Goal: Transaction & Acquisition: Purchase product/service

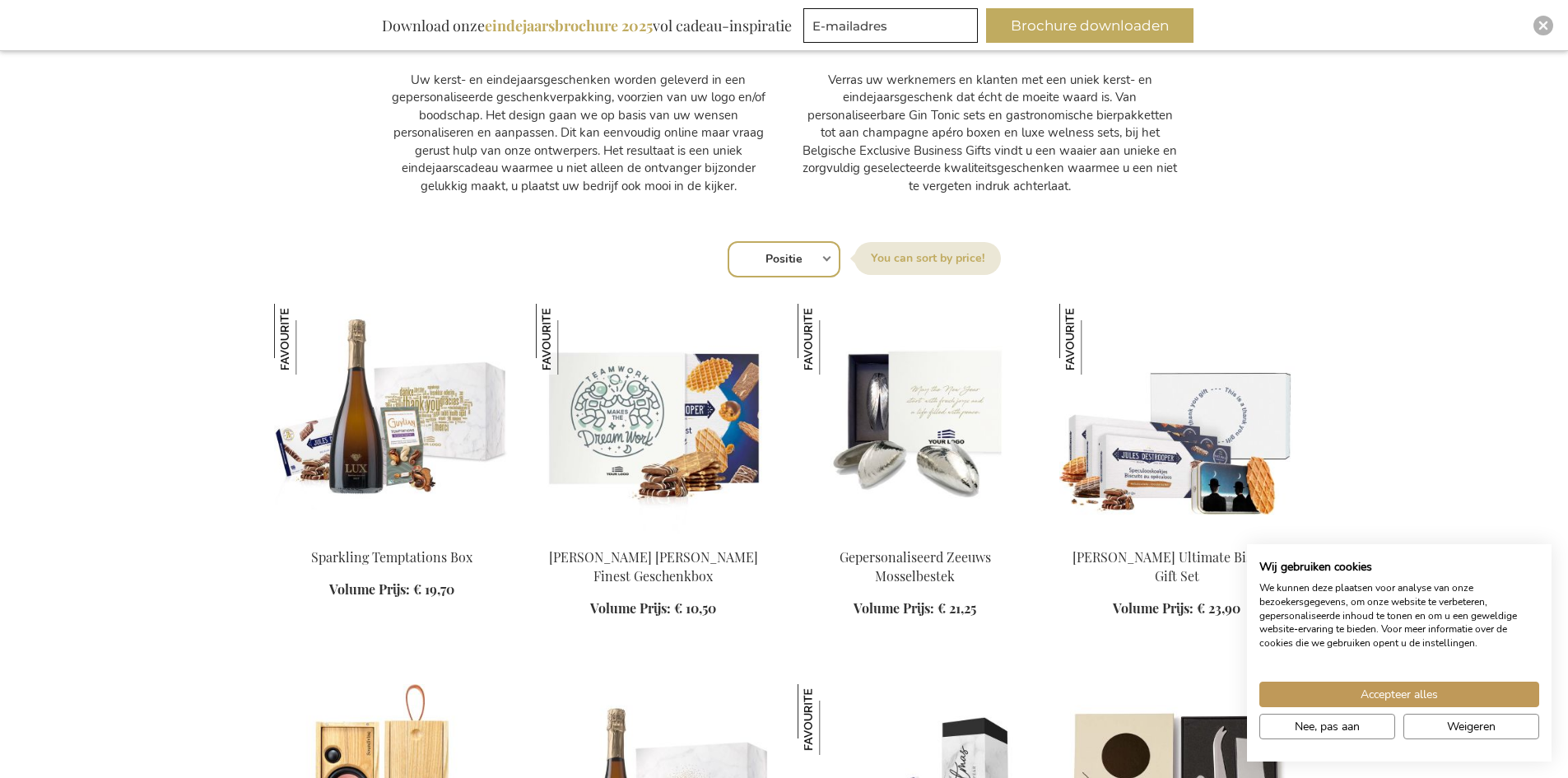
scroll to position [1152, 0]
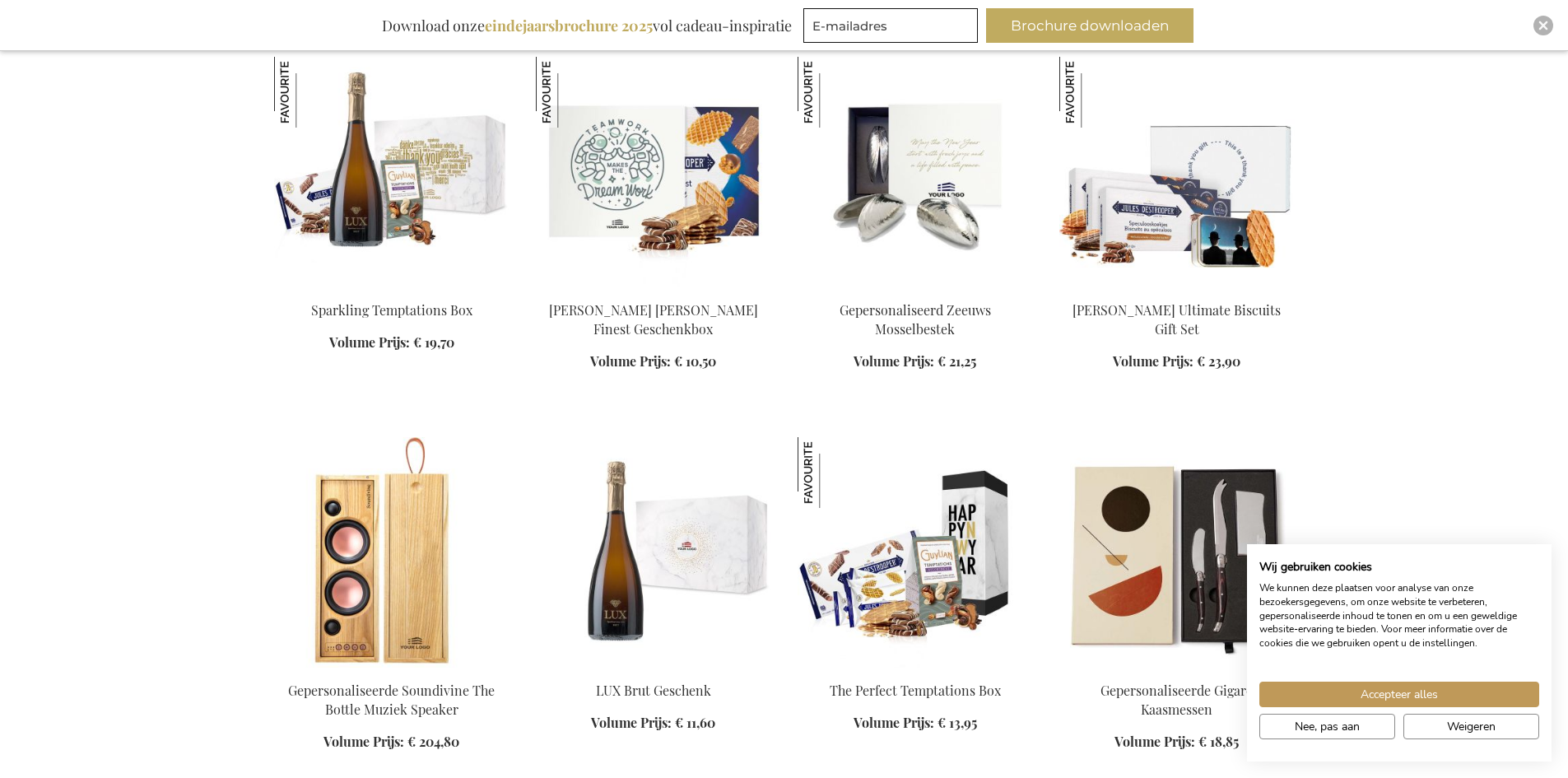
click at [956, 674] on link at bounding box center [915, 668] width 235 height 16
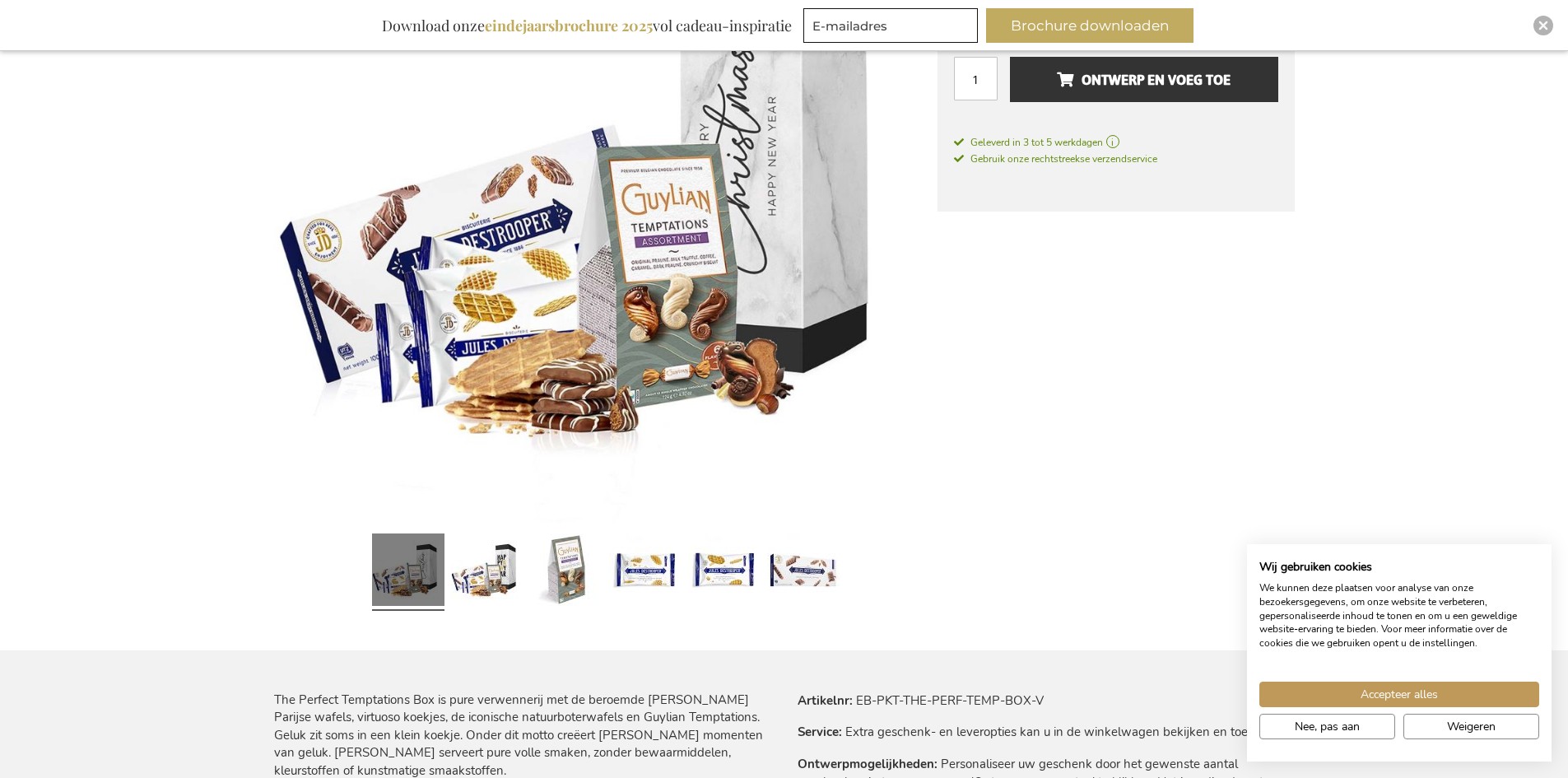
scroll to position [494, 0]
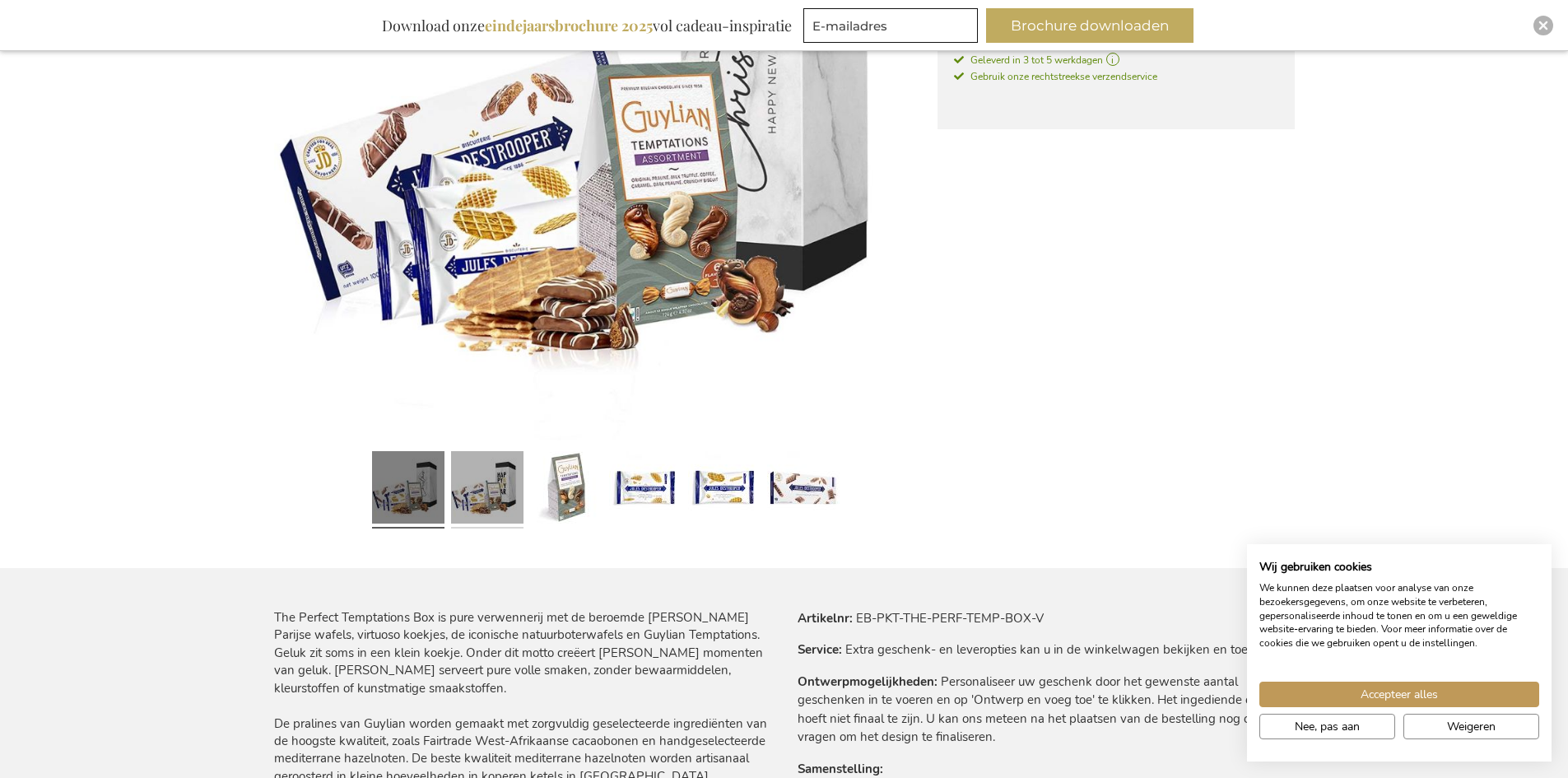
click at [455, 496] on link at bounding box center [487, 490] width 72 height 90
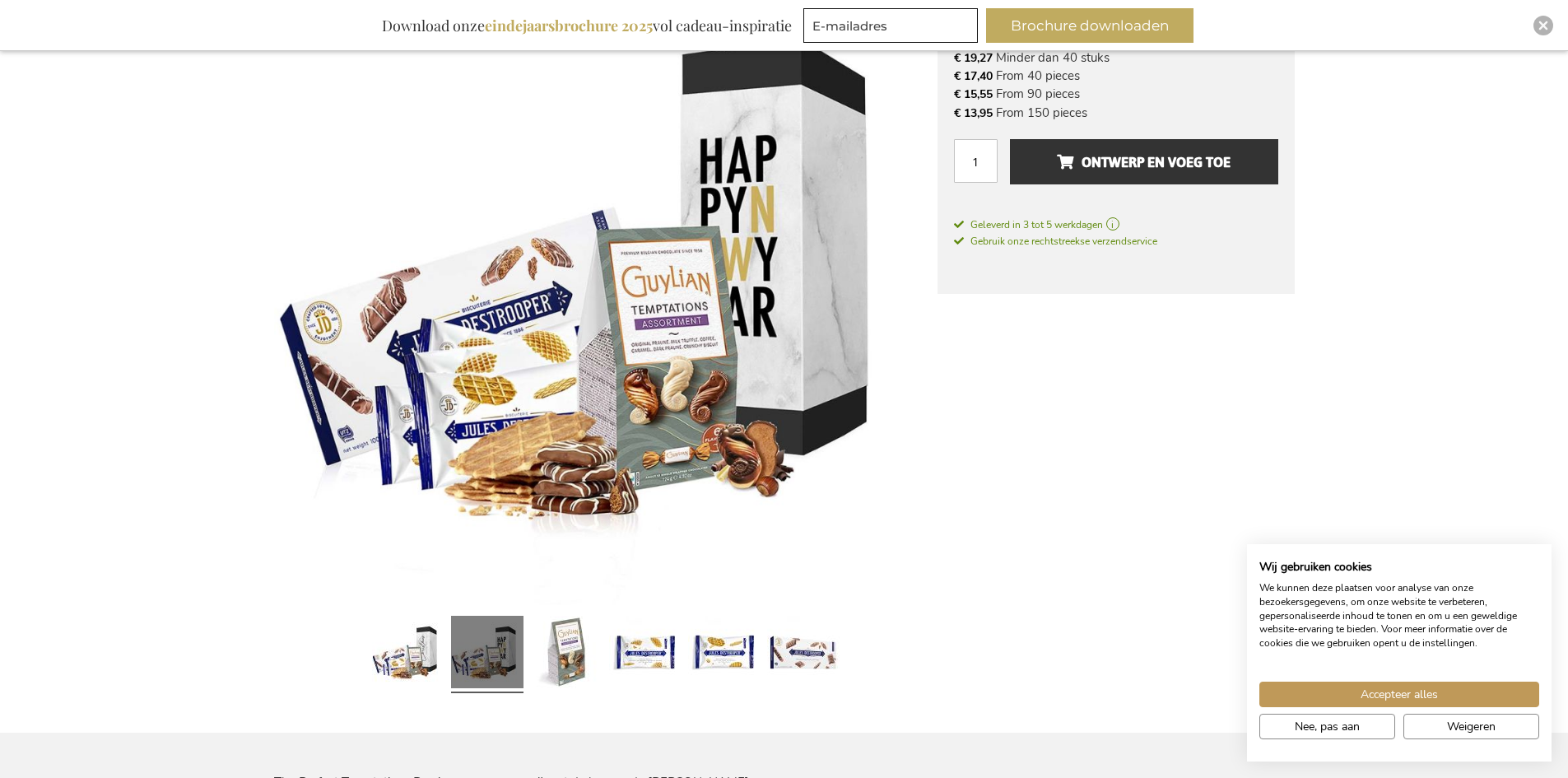
scroll to position [247, 0]
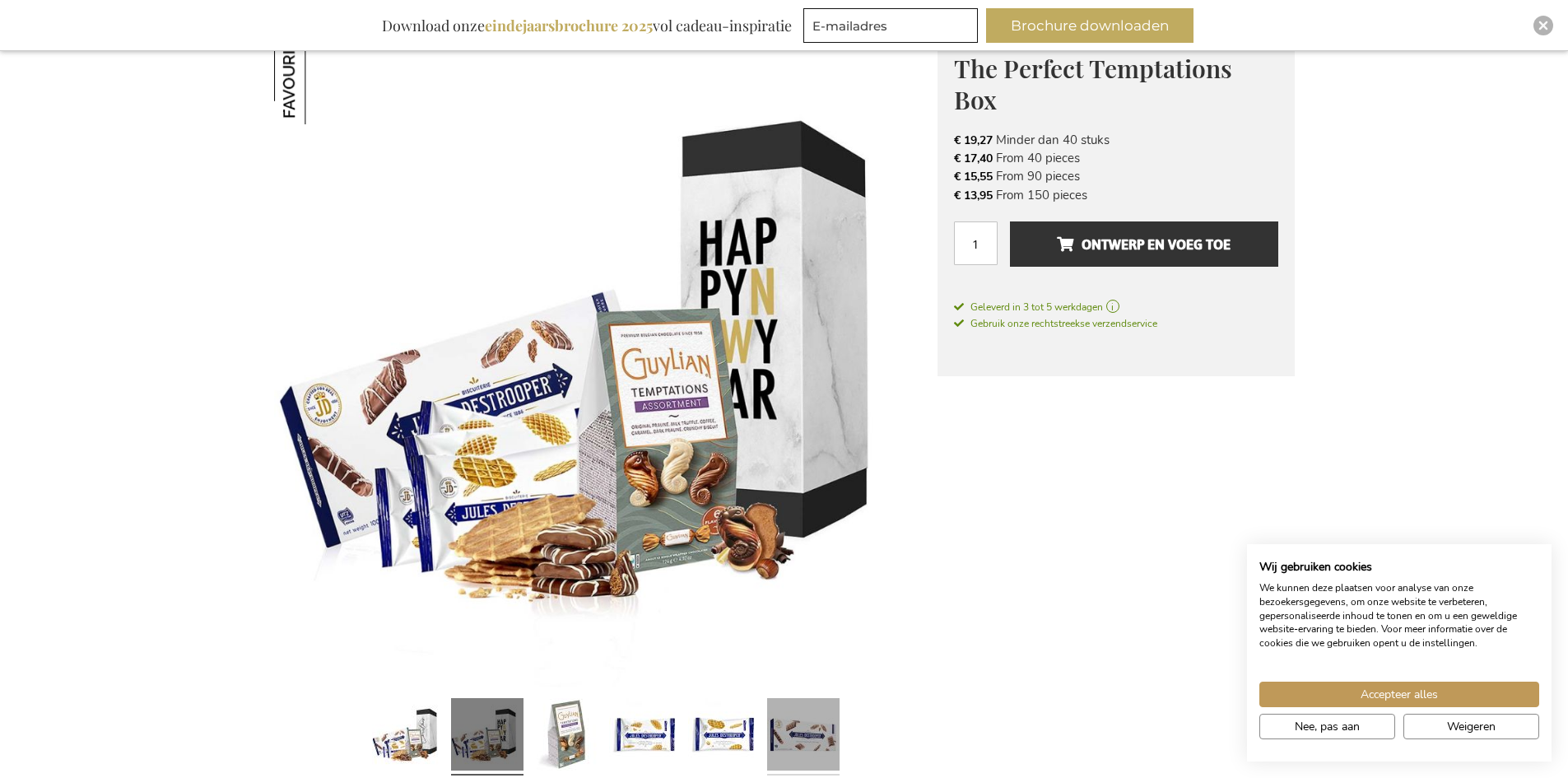
click at [796, 752] on link at bounding box center [803, 737] width 72 height 90
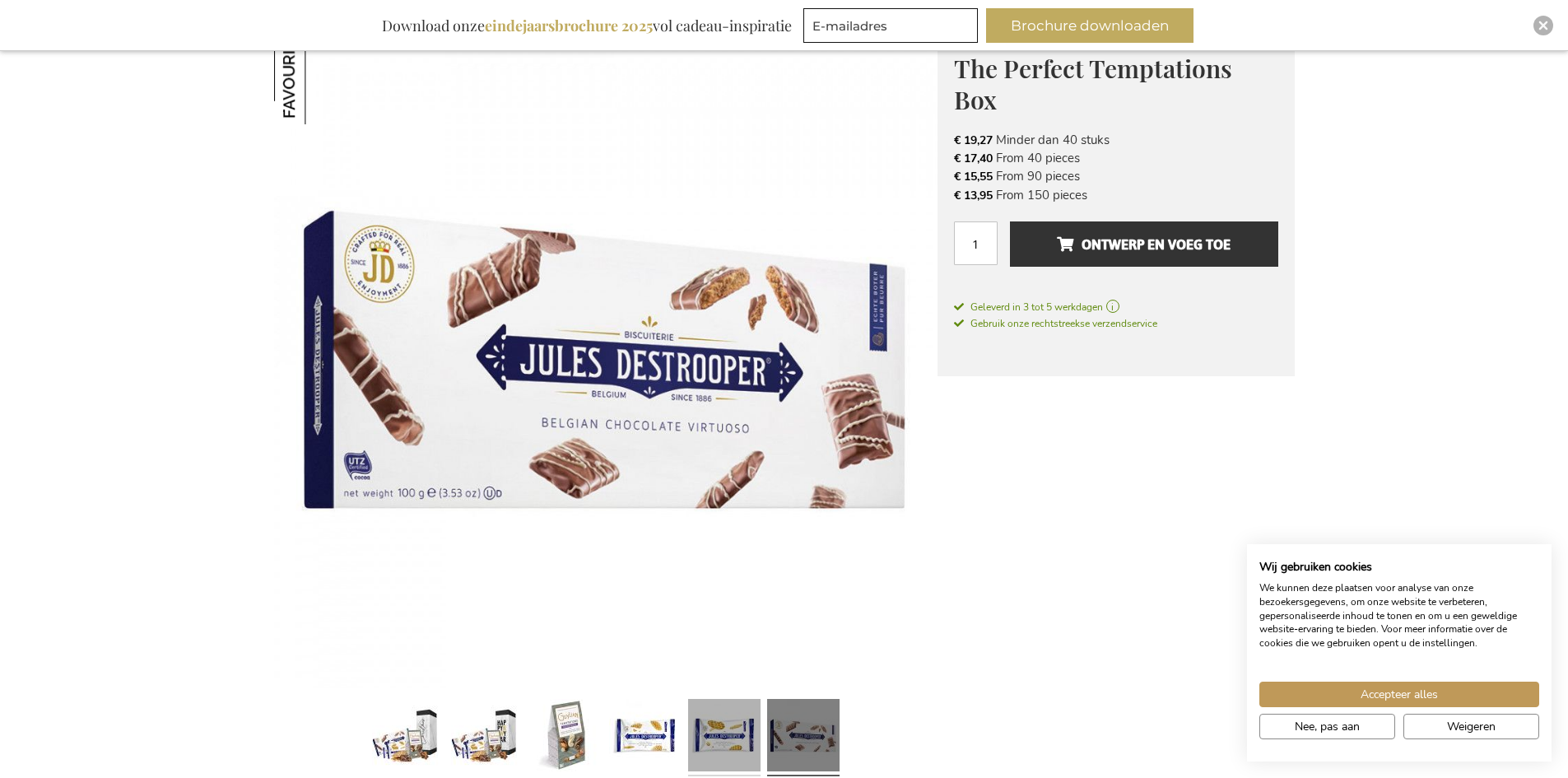
click at [738, 738] on link at bounding box center [725, 738] width 72 height 90
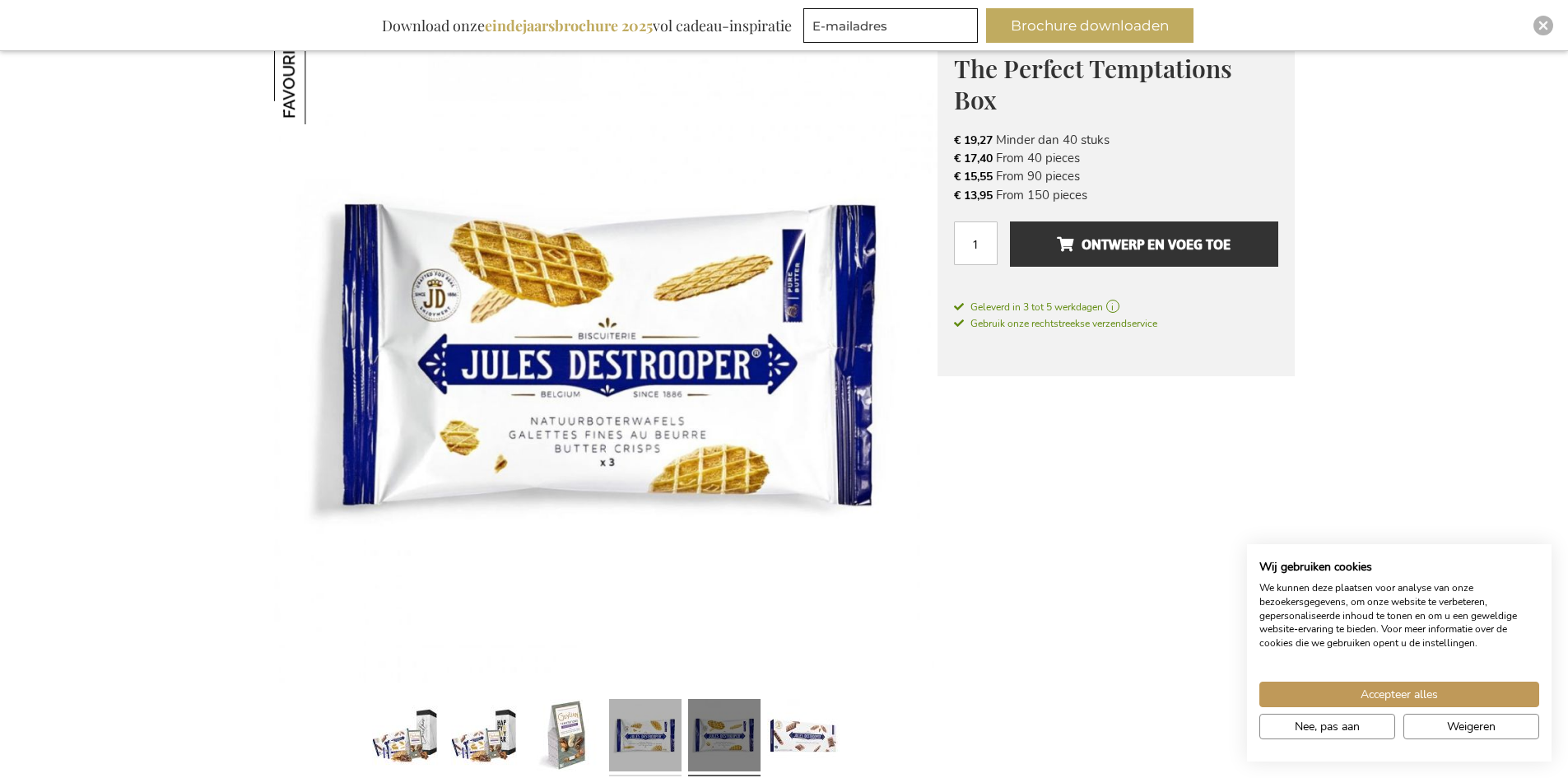
click at [677, 733] on link at bounding box center [645, 738] width 72 height 90
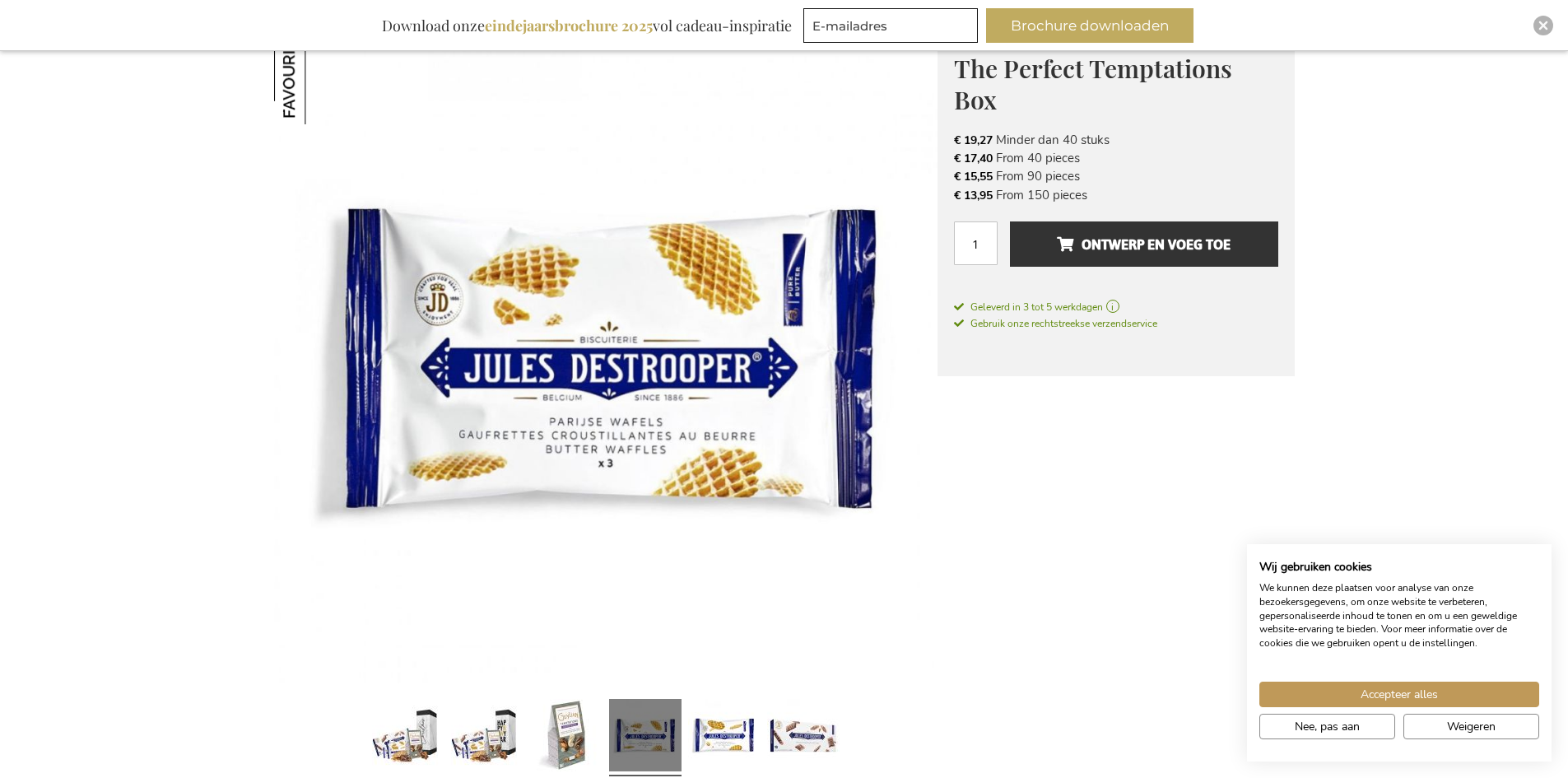
scroll to position [576, 0]
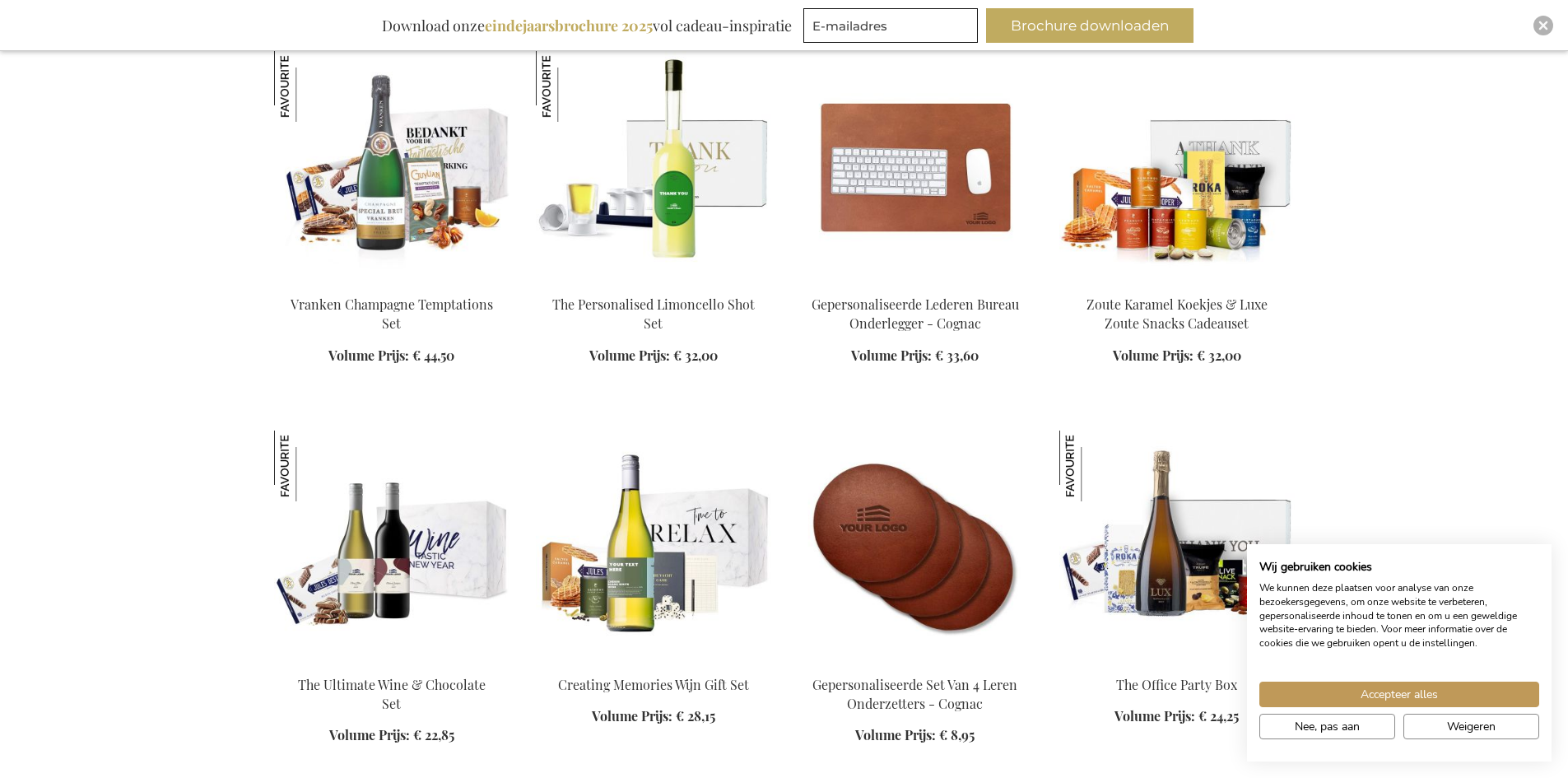
scroll to position [2166, 0]
